Goal: Find specific page/section

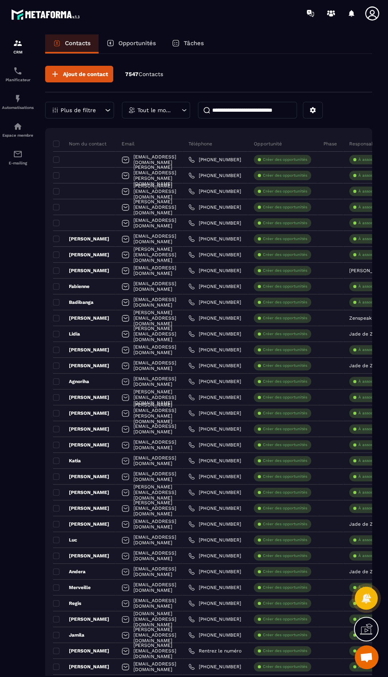
click at [136, 40] on p "Opportunités" at bounding box center [137, 43] width 38 height 7
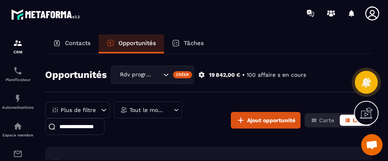
click at [170, 110] on div "Tout le monde" at bounding box center [148, 110] width 68 height 17
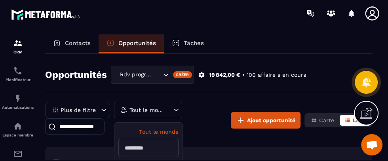
click at [152, 149] on input "text" at bounding box center [148, 148] width 60 height 18
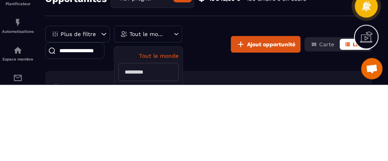
scroll to position [13, 0]
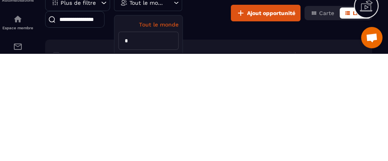
type input "**"
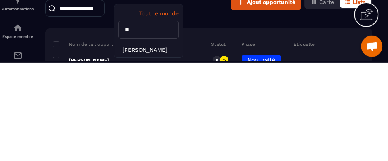
scroll to position [30, 0]
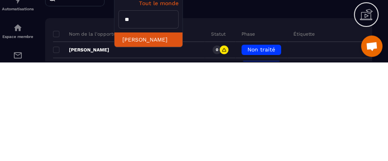
click at [158, 131] on li "[PERSON_NAME]" at bounding box center [148, 138] width 68 height 15
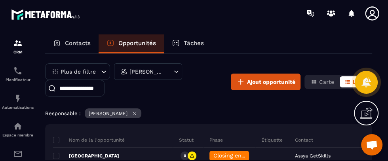
scroll to position [38, 0]
